Goal: Task Accomplishment & Management: Use online tool/utility

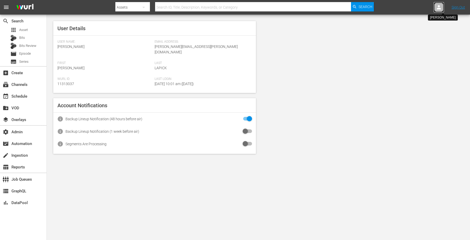
click at [439, 6] on icon at bounding box center [439, 7] width 4 height 4
click at [430, 6] on input "text" at bounding box center [425, 8] width 67 height 12
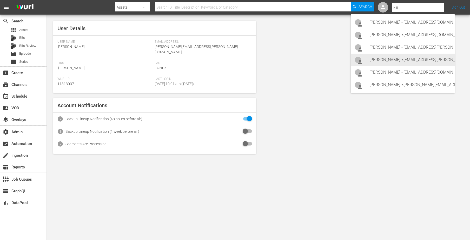
click at [375, 60] on div "[PERSON_NAME] <[EMAIL_ADDRESS][PERSON_NAME][DOMAIN_NAME]>" at bounding box center [409, 60] width 81 height 12
type input "[PERSON_NAME] (11313757)"
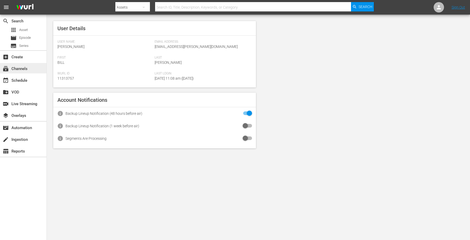
click at [18, 67] on div "subscriptions Channels" at bounding box center [14, 67] width 29 height 5
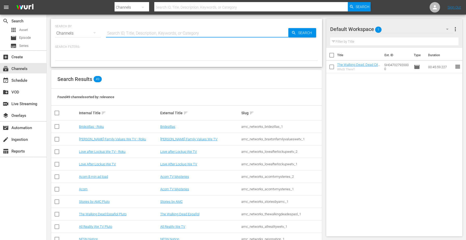
click at [142, 30] on input "text" at bounding box center [197, 33] width 182 height 12
type input "msg"
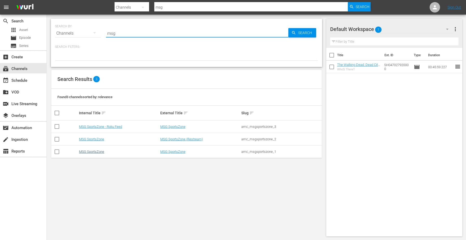
type input "msg"
click at [89, 152] on link "MSG SportsZone" at bounding box center [91, 151] width 25 height 4
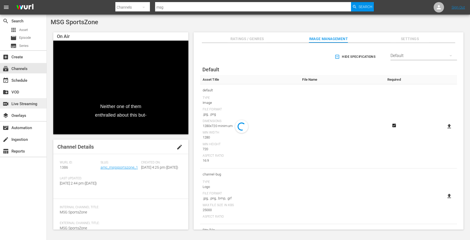
click at [28, 102] on div "switch_video Live Streaming" at bounding box center [14, 103] width 29 height 5
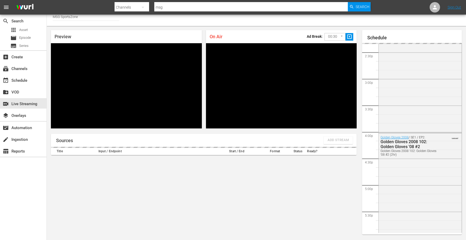
scroll to position [548, 0]
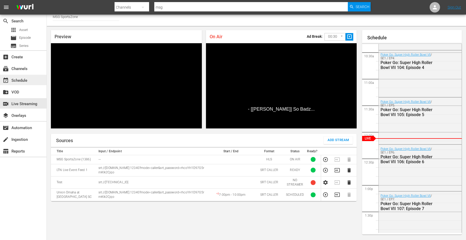
click at [29, 82] on div "event_available Schedule" at bounding box center [23, 80] width 47 height 10
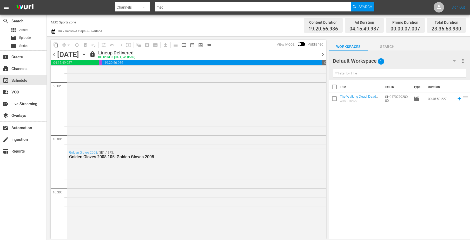
scroll to position [2394, 0]
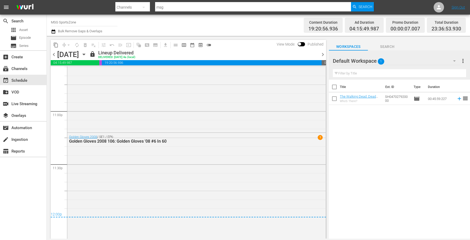
click at [87, 56] on icon "button" at bounding box center [84, 54] width 6 height 6
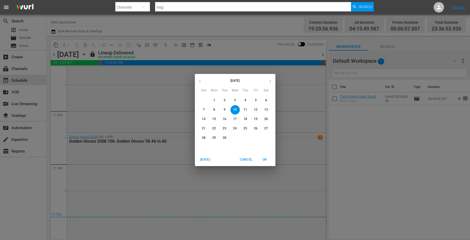
click at [266, 109] on p "13" at bounding box center [266, 109] width 4 height 4
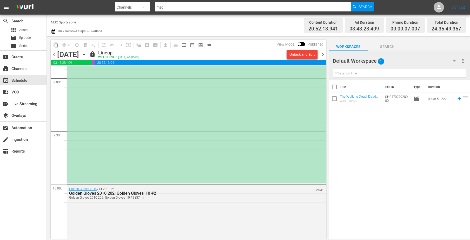
scroll to position [2144, 0]
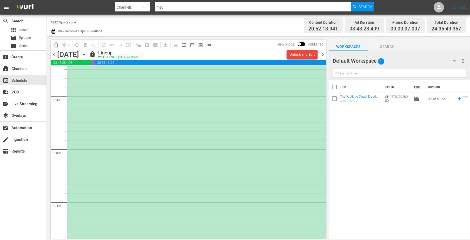
click at [192, 151] on div "*PLACEHOLDER EPISODE 9/13* Union Omaha at Westchester SC" at bounding box center [196, 95] width 259 height 316
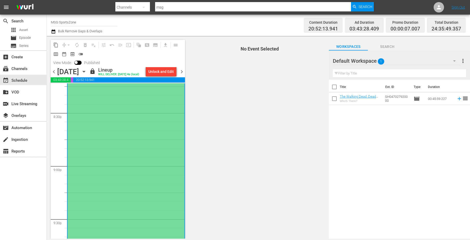
click at [138, 155] on div "*PLACEHOLDER EPISODE 9/13* Union Omaha at Westchester SC" at bounding box center [126, 113] width 117 height 316
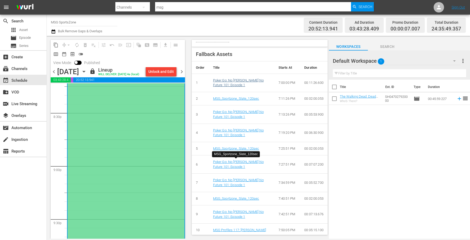
scroll to position [110, 0]
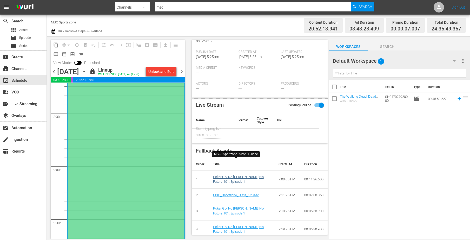
type input "Union Omaha at Westchester SC"
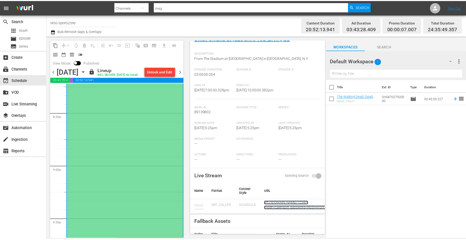
scroll to position [76, 0]
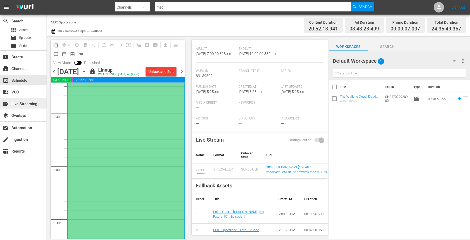
click at [17, 105] on div "switch_video Live Streaming" at bounding box center [14, 103] width 29 height 5
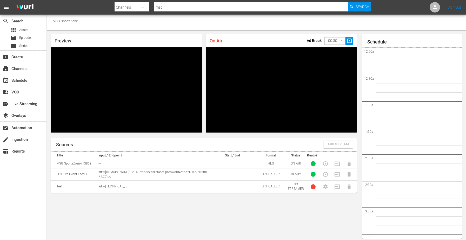
scroll to position [4, 0]
